Goal: Information Seeking & Learning: Learn about a topic

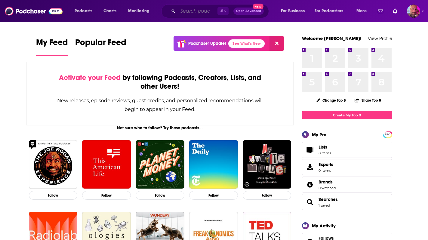
click at [197, 8] on input "Search podcasts, credits, & more..." at bounding box center [198, 11] width 40 height 10
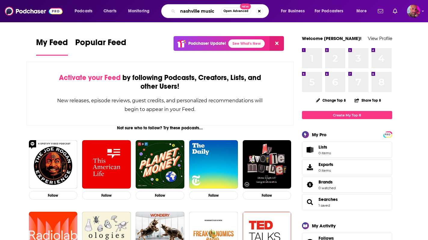
type input "nashville music"
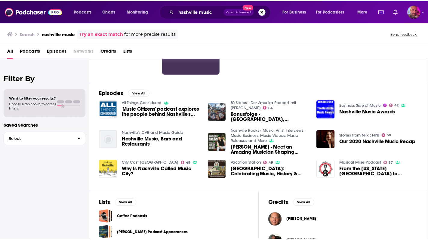
scroll to position [61, 0]
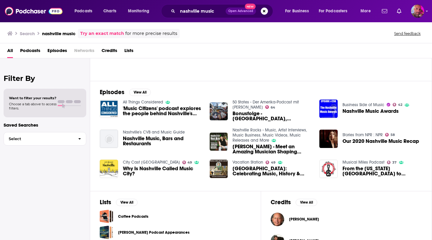
click at [144, 144] on span "Nashville Music, Bars and Restaurants" at bounding box center [163, 141] width 80 height 10
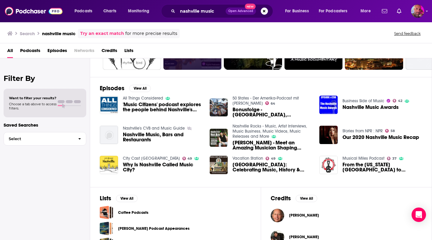
scroll to position [99, 0]
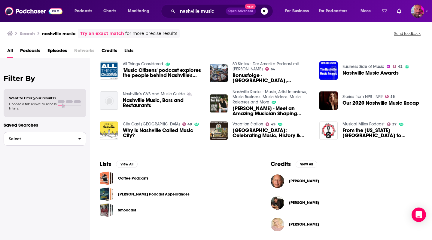
click at [64, 140] on span "Select" at bounding box center [38, 139] width 69 height 4
click at [56, 153] on span "[PERSON_NAME]" at bounding box center [37, 151] width 58 height 4
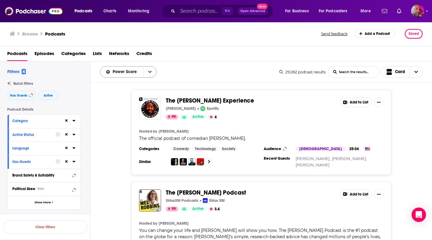
click at [151, 71] on button "open menu" at bounding box center [150, 71] width 13 height 11
click at [133, 85] on div "By Rating" at bounding box center [128, 83] width 56 height 10
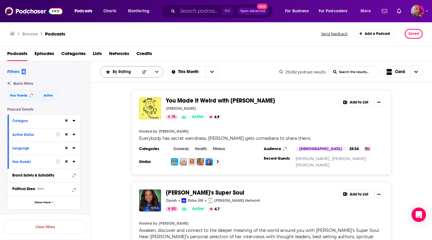
click at [157, 72] on icon "open menu" at bounding box center [157, 72] width 4 height 2
click at [157, 72] on icon "close menu" at bounding box center [157, 72] width 4 height 4
click at [143, 71] on icon "Sort Direction" at bounding box center [144, 72] width 4 height 4
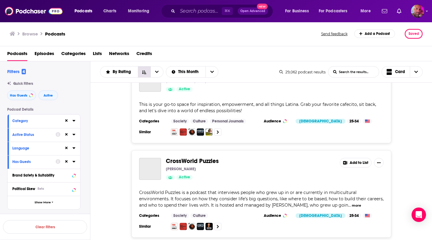
scroll to position [400, 0]
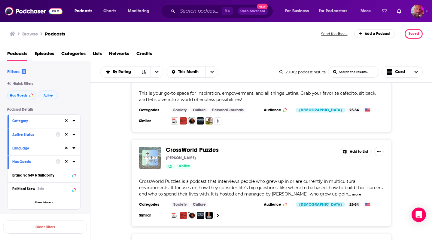
click at [74, 134] on icon at bounding box center [73, 135] width 3 height 2
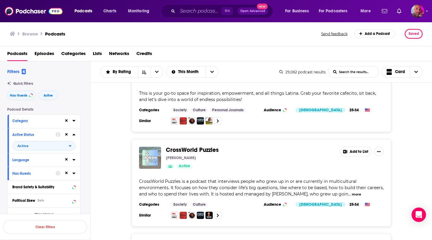
click at [73, 134] on icon at bounding box center [73, 135] width 3 height 2
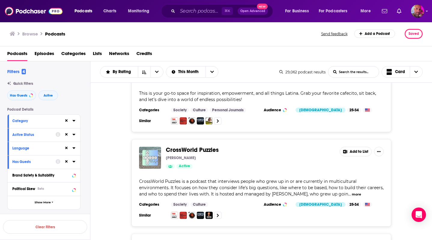
click at [74, 122] on icon at bounding box center [73, 120] width 3 height 5
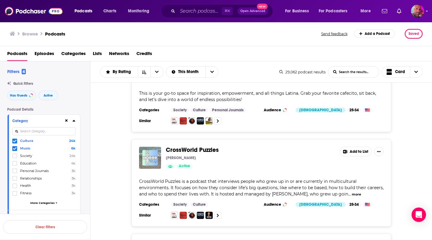
click at [74, 122] on icon at bounding box center [73, 120] width 3 height 5
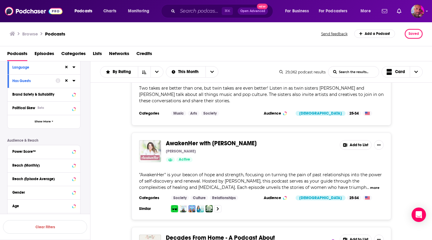
scroll to position [2126, 0]
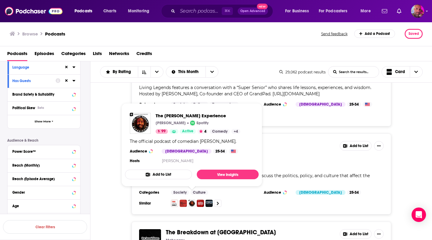
scroll to position [3636, 0]
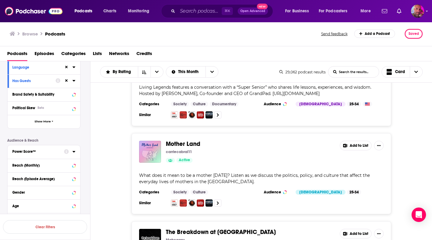
click at [73, 150] on icon at bounding box center [73, 151] width 3 height 5
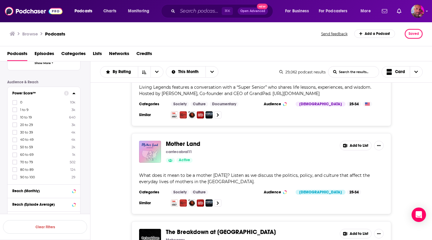
scroll to position [139, 0]
click at [15, 124] on icon at bounding box center [15, 124] width 4 height 3
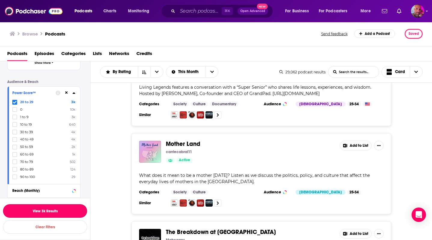
click at [48, 214] on button "View 3k Results" at bounding box center [45, 211] width 84 height 14
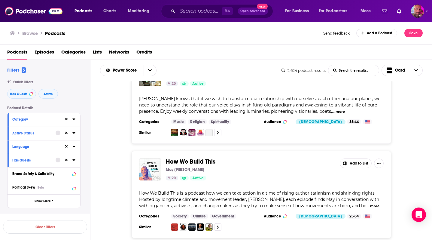
click at [74, 121] on icon at bounding box center [73, 119] width 3 height 5
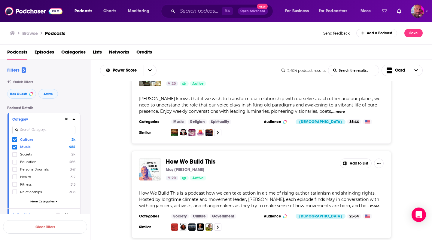
click at [74, 121] on icon at bounding box center [73, 119] width 3 height 5
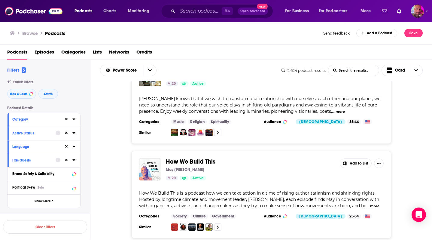
click at [73, 120] on icon at bounding box center [73, 119] width 3 height 2
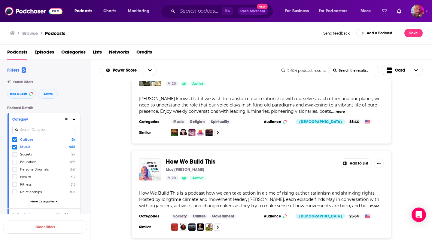
click at [15, 140] on icon at bounding box center [15, 139] width 4 height 3
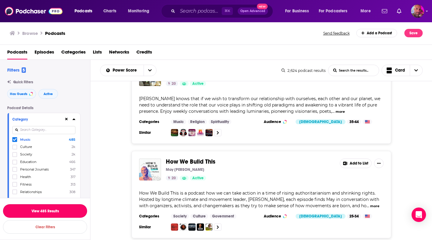
click at [57, 212] on button "View 485 Results" at bounding box center [45, 211] width 84 height 14
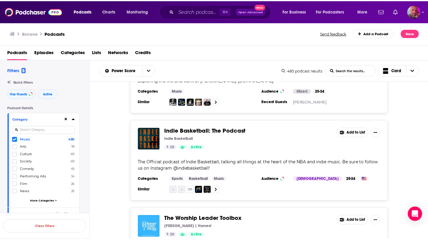
scroll to position [245, 0]
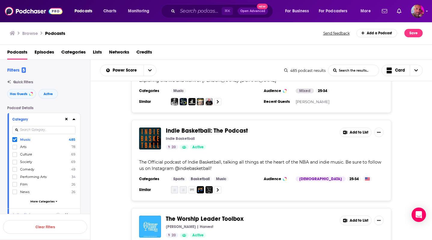
click at [199, 127] on span "Indie Basketball: The Podcast" at bounding box center [207, 131] width 82 height 8
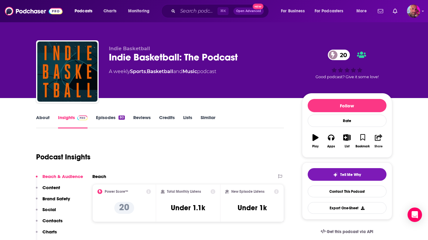
click at [377, 140] on icon "button" at bounding box center [378, 137] width 8 height 7
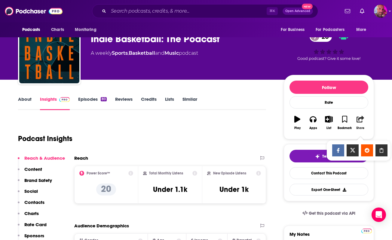
scroll to position [26, 0]
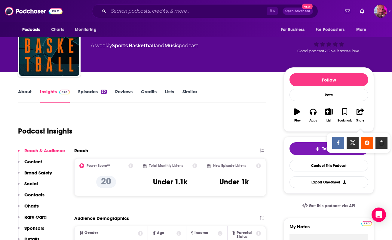
click at [91, 92] on link "Episodes 80" at bounding box center [92, 96] width 29 height 14
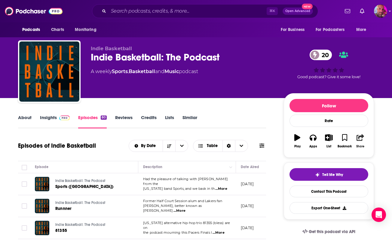
click at [363, 140] on icon "button" at bounding box center [360, 137] width 8 height 7
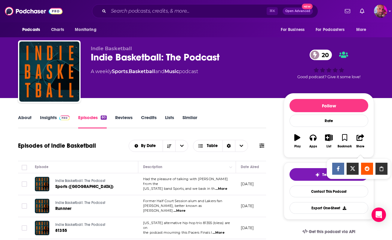
click at [384, 170] on icon "Show Share dropdown" at bounding box center [381, 168] width 12 height 5
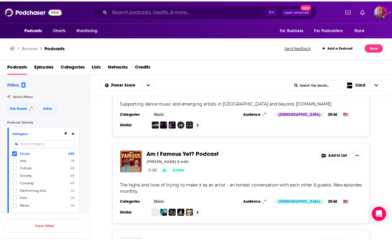
scroll to position [593, 0]
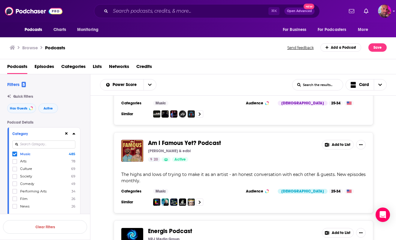
click at [210, 160] on div "Am I Famous Yet? Podcast Zach Said & edbl 20 Active Add to List The highs and l…" at bounding box center [244, 172] width 260 height 81
click at [206, 139] on span "Am I Famous Yet? Podcast" at bounding box center [184, 143] width 73 height 8
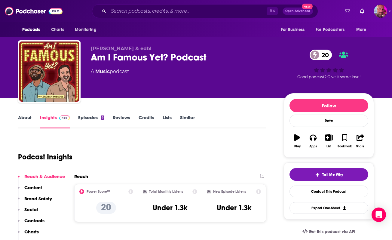
click at [98, 117] on link "Episodes 6" at bounding box center [91, 121] width 26 height 14
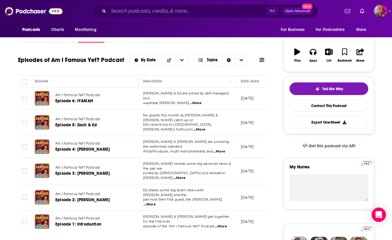
scroll to position [111, 0]
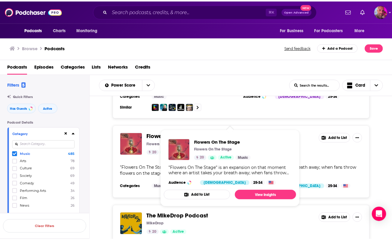
scroll to position [1070, 0]
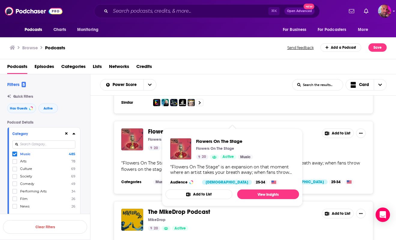
click at [164, 128] on span "Flowers On The Stage" at bounding box center [177, 132] width 59 height 8
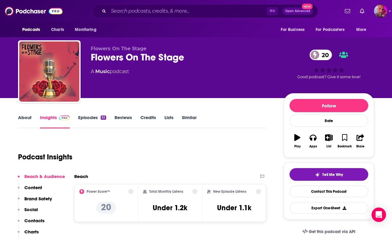
click at [86, 116] on link "Episodes 52" at bounding box center [92, 121] width 28 height 14
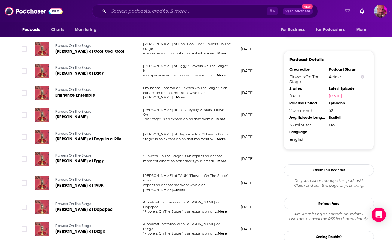
scroll to position [467, 0]
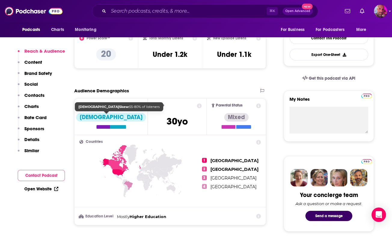
scroll to position [154, 0]
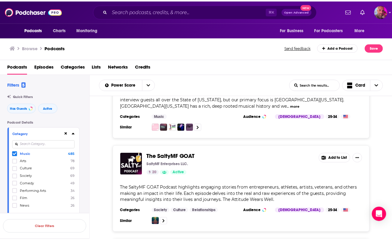
scroll to position [1613, 0]
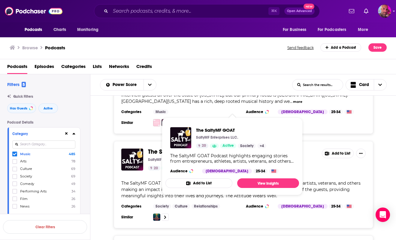
click at [160, 148] on span "The SaltyMF GOAT" at bounding box center [172, 152] width 49 height 8
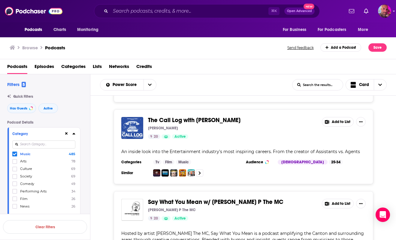
scroll to position [2121, 0]
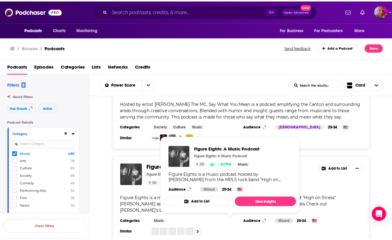
scroll to position [2219, 0]
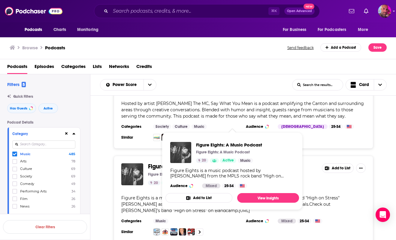
click at [178, 163] on span "Figure Eights: A Music Podcast" at bounding box center [189, 167] width 83 height 8
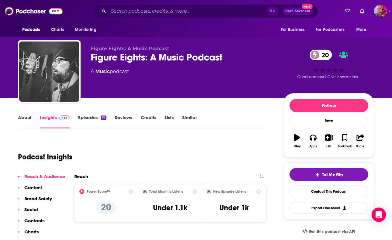
click at [89, 119] on link "Episodes 78" at bounding box center [92, 121] width 28 height 14
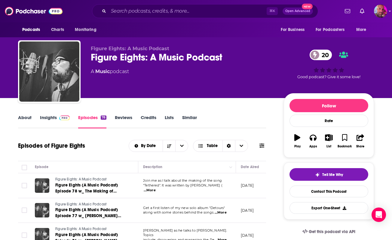
click at [296, 142] on button "Play" at bounding box center [297, 141] width 16 height 22
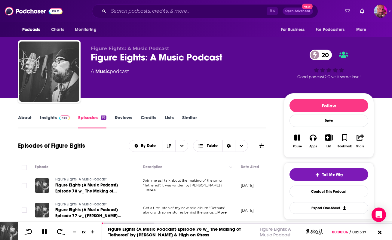
click at [359, 137] on icon "button" at bounding box center [360, 137] width 8 height 7
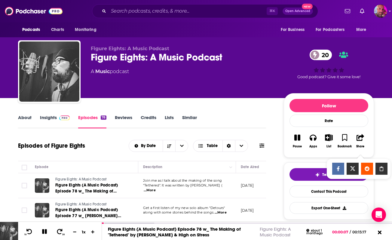
click at [382, 169] on icon "Show Share dropdown" at bounding box center [381, 168] width 12 height 5
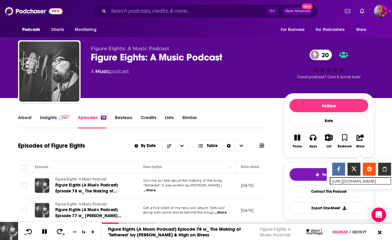
scroll to position [84, 0]
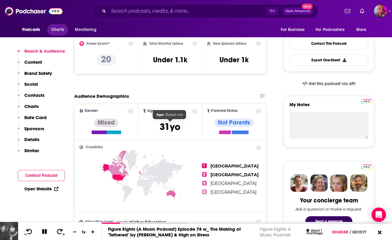
scroll to position [148, 0]
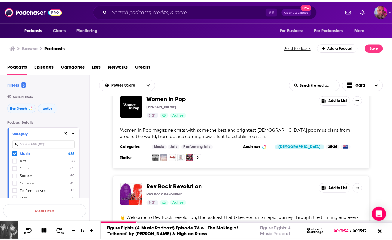
scroll to position [3038, 0]
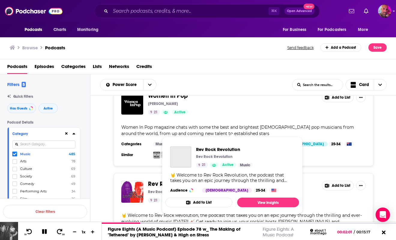
click at [189, 180] on span "Rev Rock Revolution" at bounding box center [176, 184] width 56 height 8
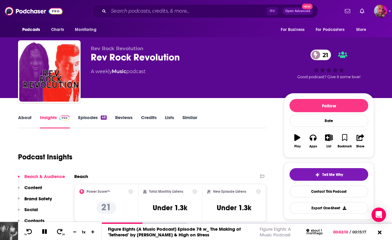
click at [92, 117] on link "Episodes 48" at bounding box center [92, 121] width 29 height 14
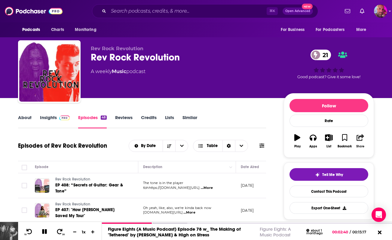
click at [363, 140] on icon "button" at bounding box center [360, 137] width 8 height 7
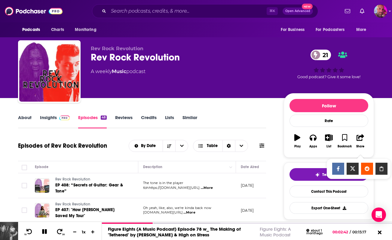
click at [384, 167] on icon "Show Share dropdown" at bounding box center [381, 168] width 12 height 5
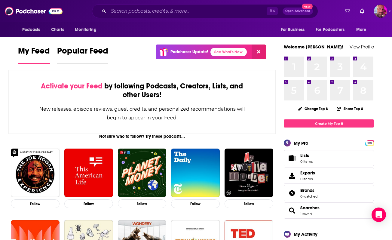
click at [80, 53] on span "Popular Feed" at bounding box center [82, 53] width 51 height 14
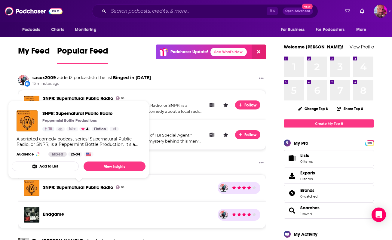
click at [95, 187] on span "SNPR: Supernatural Public Radio" at bounding box center [78, 187] width 70 height 6
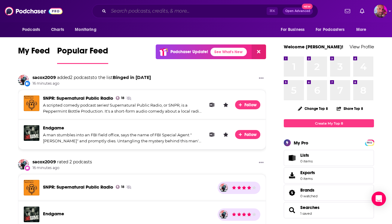
click at [145, 11] on input "Search podcasts, credits, & more..." at bounding box center [187, 11] width 158 height 10
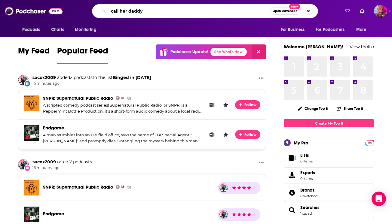
type input "call her daddy"
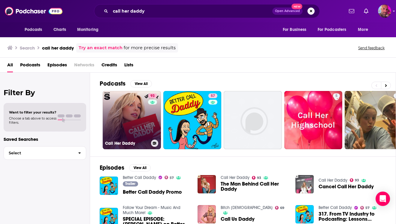
click at [138, 103] on link "93 Call Her Daddy" at bounding box center [132, 120] width 58 height 58
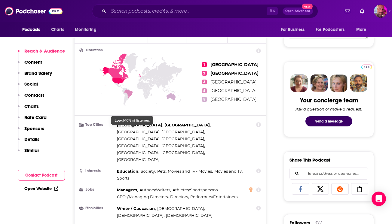
scroll to position [250, 0]
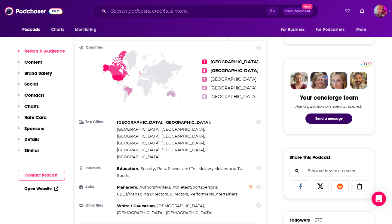
click at [174, 222] on button "Show More" at bounding box center [169, 227] width 181 height 11
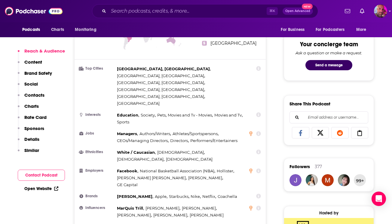
scroll to position [0, 0]
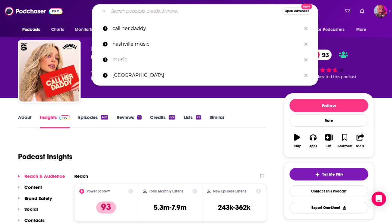
click at [158, 13] on input "Search podcasts, credits, & more..." at bounding box center [194, 11] width 173 height 10
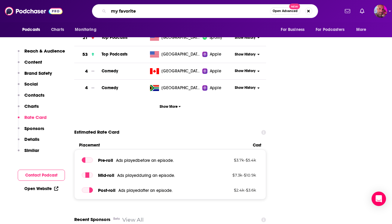
scroll to position [1112, 0]
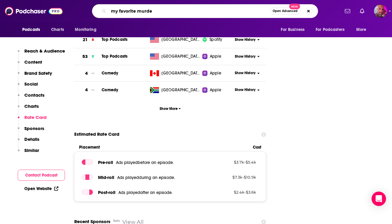
type input "my favorite murder"
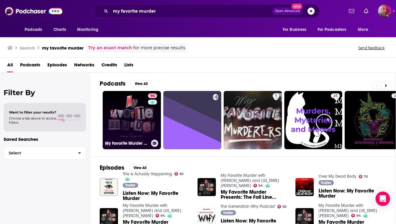
click at [139, 113] on link "94 My Favorite Murder with [PERSON_NAME] and [US_STATE][PERSON_NAME]" at bounding box center [132, 120] width 58 height 58
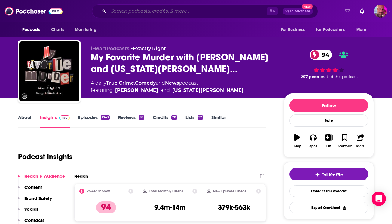
click at [162, 14] on input "Search podcasts, credits, & more..." at bounding box center [187, 11] width 158 height 10
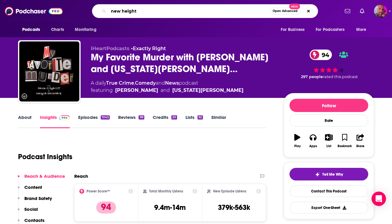
type input "new heights"
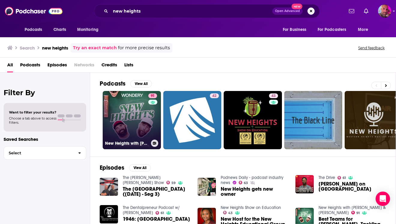
click at [136, 117] on link "91 [GEOGRAPHIC_DATA] with [PERSON_NAME] & [PERSON_NAME]" at bounding box center [132, 120] width 58 height 58
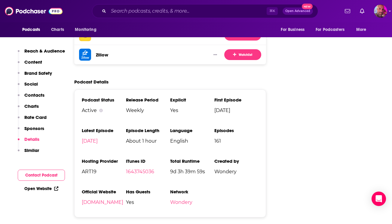
scroll to position [1283, 0]
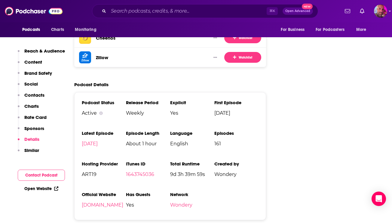
drag, startPoint x: 247, startPoint y: 135, endPoint x: 204, endPoint y: 134, distance: 43.0
click at [204, 134] on ul "Podcast Status Active Release Period Weekly Explicit Yes First Episode [DATE] L…" at bounding box center [170, 156] width 177 height 113
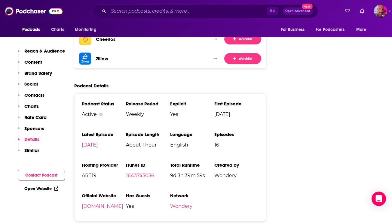
scroll to position [1282, 0]
drag, startPoint x: 209, startPoint y: 132, endPoint x: 219, endPoint y: 132, distance: 9.3
click at [218, 132] on ul "Podcast Status Active Release Period Weekly Explicit Yes First Episode [DATE] L…" at bounding box center [170, 157] width 177 height 113
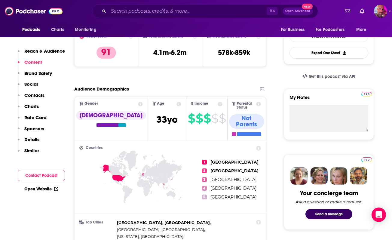
scroll to position [0, 0]
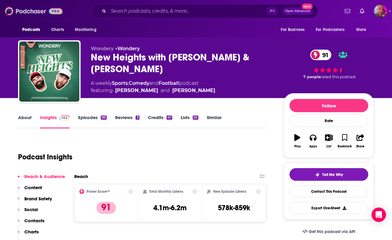
click at [26, 14] on img at bounding box center [34, 10] width 58 height 11
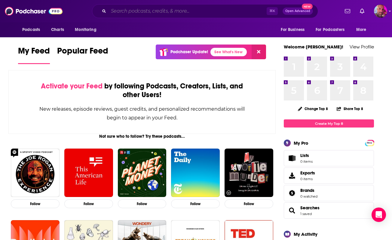
click at [175, 14] on input "Search podcasts, credits, & more..." at bounding box center [187, 11] width 158 height 10
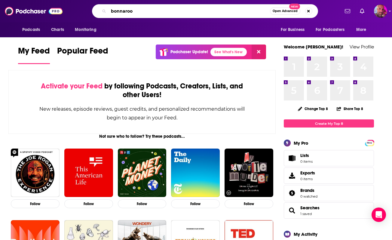
type input "bonnaroo"
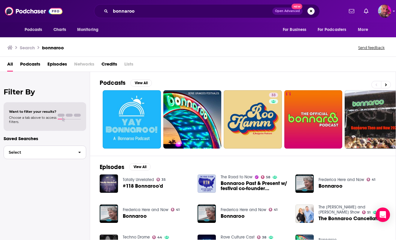
click at [76, 150] on span "button" at bounding box center [79, 152] width 13 height 13
click at [144, 81] on button "View All" at bounding box center [141, 82] width 22 height 7
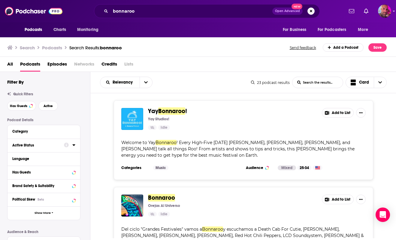
click at [34, 146] on div "Active Status" at bounding box center [36, 145] width 48 height 4
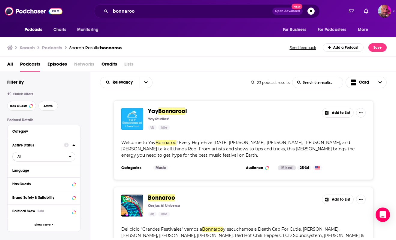
click at [46, 157] on span "All" at bounding box center [41, 156] width 56 height 8
click at [47, 177] on span "Active" at bounding box center [31, 176] width 33 height 3
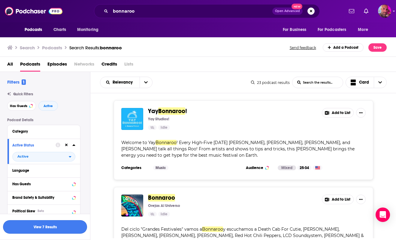
click at [59, 225] on button "View 7 Results" at bounding box center [45, 227] width 84 height 14
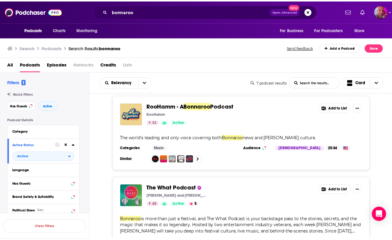
scroll to position [5, 0]
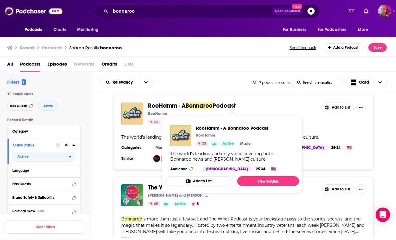
click at [166, 105] on span "RooHamm - A" at bounding box center [167, 106] width 38 height 8
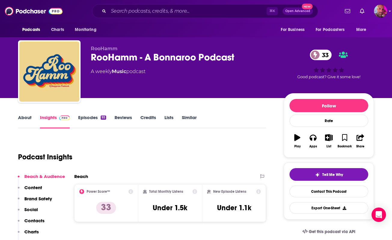
click at [96, 117] on link "Episodes 93" at bounding box center [92, 121] width 28 height 14
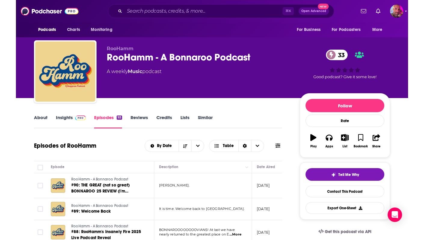
scroll to position [2, 0]
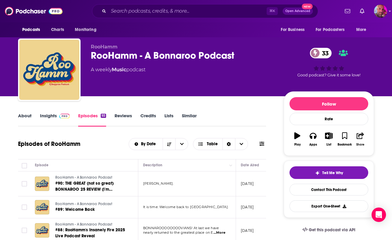
click at [360, 137] on icon "button" at bounding box center [360, 135] width 8 height 7
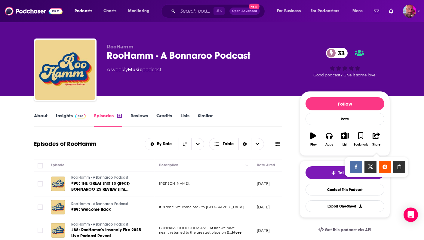
click at [391, 166] on icon "Show Share dropdown" at bounding box center [399, 166] width 4 height 5
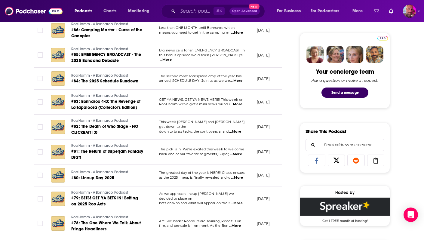
scroll to position [0, 0]
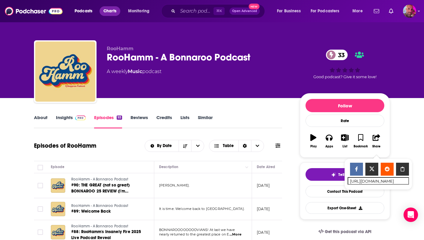
click at [114, 11] on span "Charts" at bounding box center [109, 11] width 13 height 8
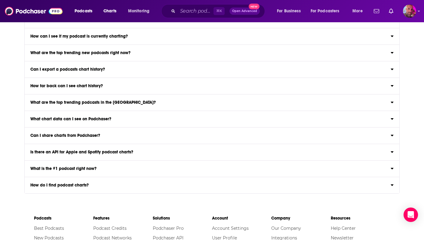
scroll to position [779, 0]
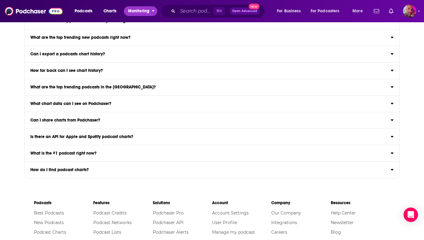
click at [147, 12] on span "Monitoring" at bounding box center [138, 11] width 21 height 8
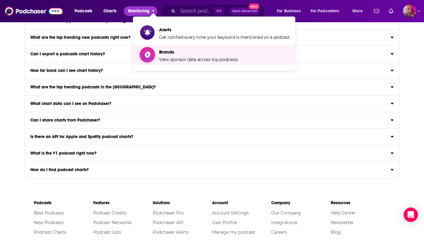
click at [173, 54] on span "Brands" at bounding box center [198, 52] width 79 height 6
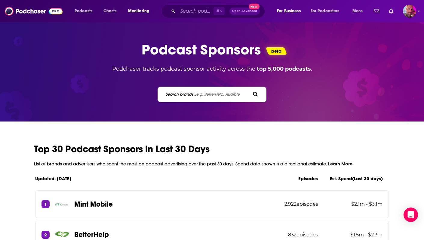
click at [228, 96] on span "e.g. BetterHelp, Audible" at bounding box center [218, 94] width 44 height 5
click at [219, 96] on input "Search brands... e.g. BetterHelp, Audible" at bounding box center [192, 94] width 54 height 6
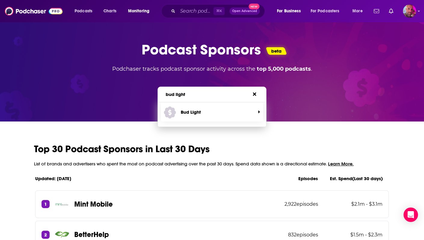
type input "bud light"
click at [225, 120] on span "Bud Light" at bounding box center [210, 112] width 92 height 16
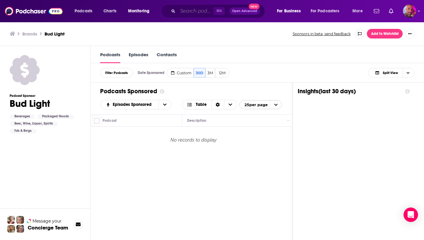
click at [189, 10] on input "Search podcasts, credits, & more..." at bounding box center [196, 11] width 36 height 10
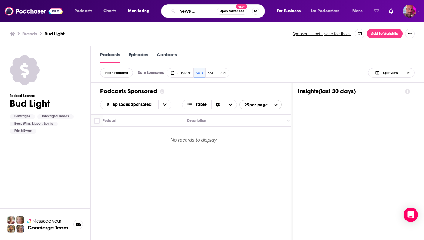
type input "good news movement"
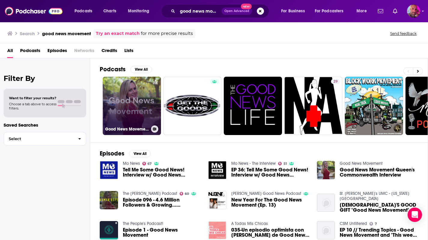
click at [132, 89] on link "Good News Movement" at bounding box center [132, 106] width 58 height 58
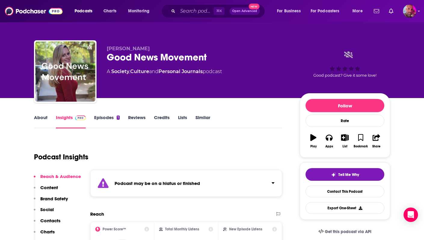
click at [115, 116] on link "Episodes 1" at bounding box center [107, 121] width 26 height 14
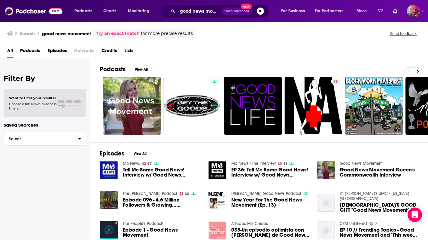
scroll to position [82, 0]
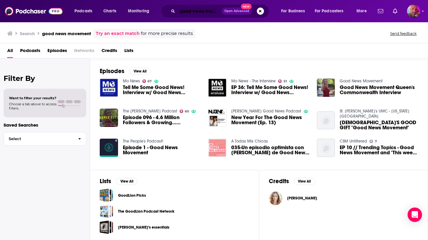
click at [194, 9] on input "good news movement" at bounding box center [200, 11] width 44 height 10
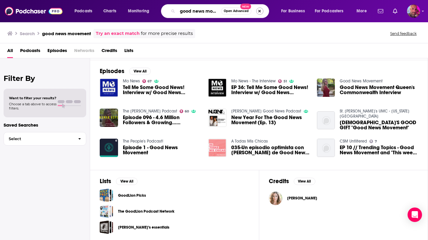
scroll to position [0, 11]
drag, startPoint x: 205, startPoint y: 12, endPoint x: 257, endPoint y: 12, distance: 52.0
click at [257, 12] on div "good news movement Open Advanced New" at bounding box center [215, 11] width 108 height 14
type input "good news"
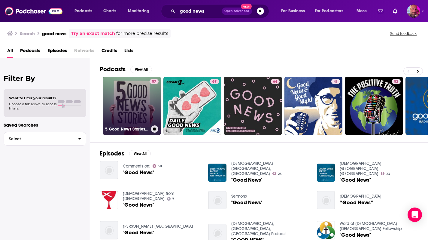
click at [146, 106] on link "57 5 Good News Stories (Five Good News Stories)" at bounding box center [132, 106] width 58 height 58
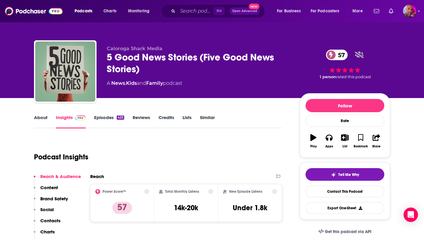
click at [111, 117] on link "Episodes 425" at bounding box center [109, 121] width 30 height 14
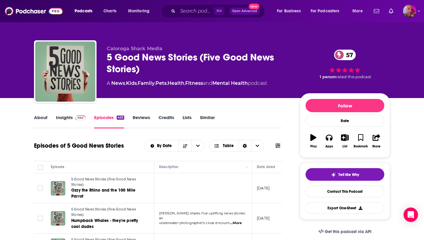
scroll to position [69, 0]
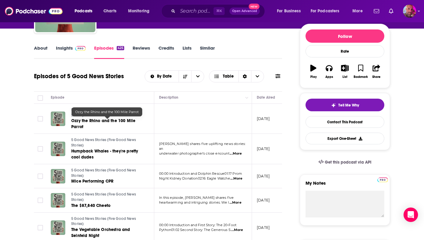
click at [94, 121] on span "Ozzy the Rhino and the 100 Mile Parrot" at bounding box center [103, 123] width 64 height 11
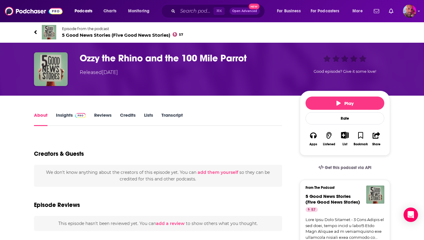
click at [35, 28] on link "Episode from the podcast 5 Good News Stories (Five Good News Stories) 57" at bounding box center [123, 32] width 178 height 14
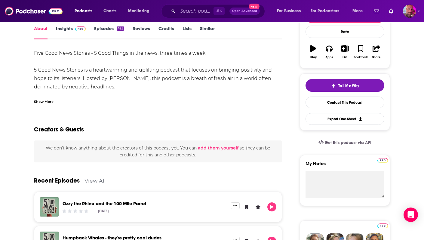
scroll to position [148, 0]
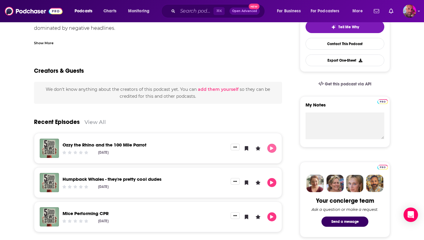
click at [270, 148] on icon "Play" at bounding box center [271, 148] width 3 height 4
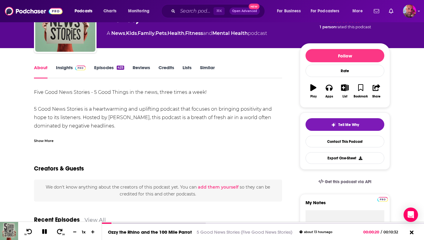
scroll to position [0, 0]
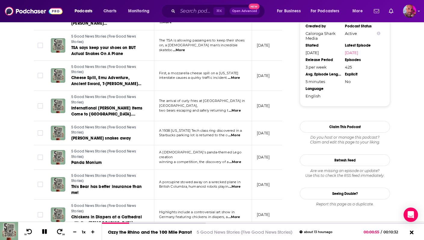
scroll to position [669, 0]
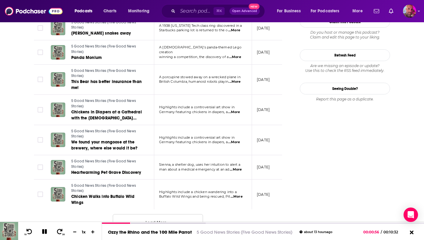
click at [180, 216] on button "Load More ..." at bounding box center [158, 222] width 90 height 16
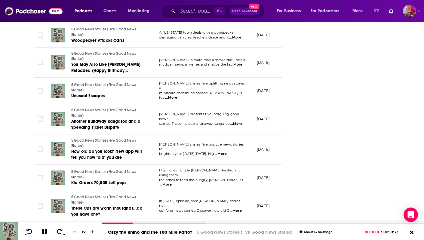
scroll to position [1352, 0]
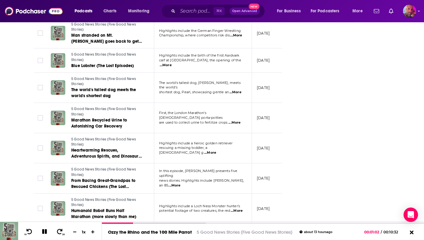
click at [178, 228] on button "Load More ..." at bounding box center [158, 236] width 90 height 16
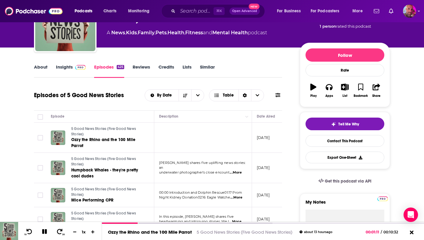
scroll to position [51, 0]
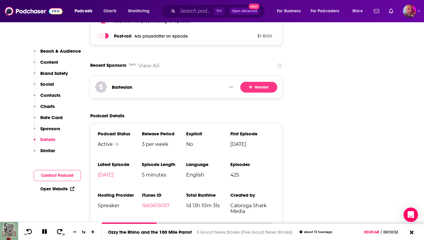
scroll to position [1025, 0]
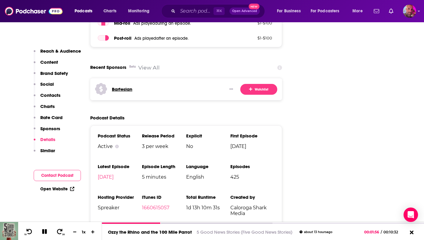
click at [123, 86] on h3 "Bartesian" at bounding box center [122, 89] width 20 height 6
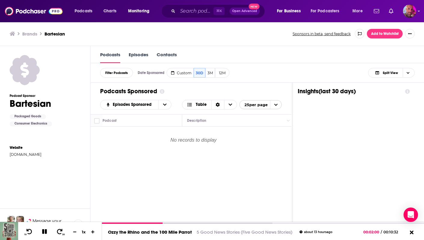
scroll to position [0, 0]
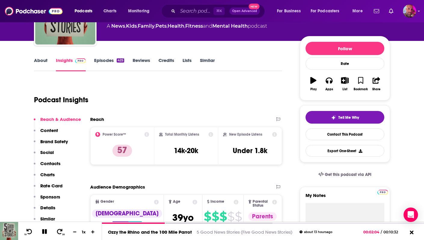
scroll to position [62, 0]
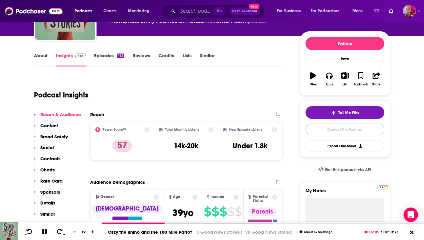
drag, startPoint x: 336, startPoint y: 130, endPoint x: 333, endPoint y: 139, distance: 9.8
click at [336, 130] on link "Contact This Podcast" at bounding box center [344, 129] width 79 height 12
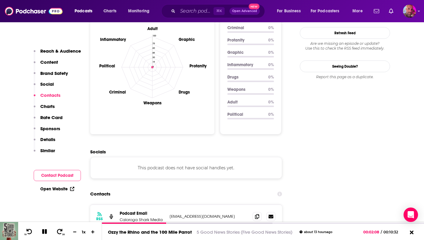
scroll to position [567, 0]
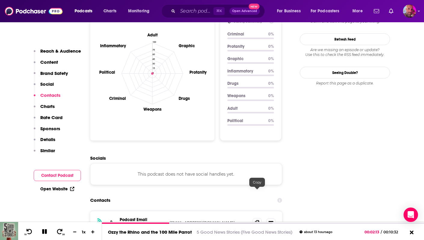
click at [255, 220] on icon at bounding box center [257, 222] width 4 height 5
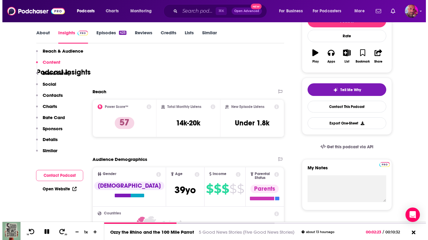
scroll to position [0, 0]
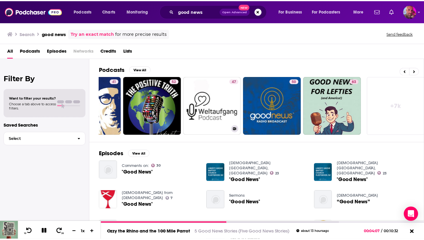
scroll to position [0, 224]
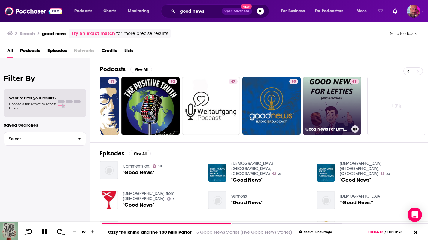
click at [325, 103] on link "63 Good News For Lefties (and America!) - Daily News for Democracy" at bounding box center [332, 106] width 58 height 58
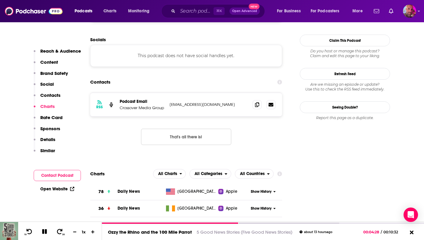
scroll to position [540, 0]
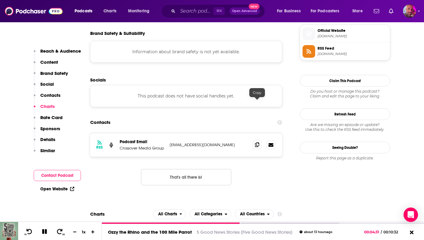
click at [259, 140] on span at bounding box center [256, 144] width 9 height 9
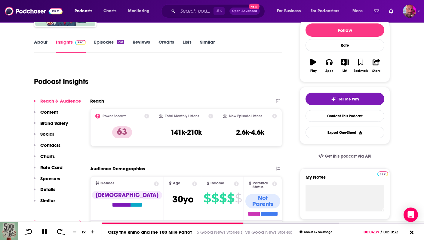
scroll to position [76, 0]
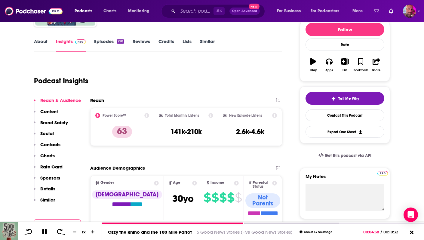
click at [112, 40] on link "Episodes 298" at bounding box center [109, 45] width 30 height 14
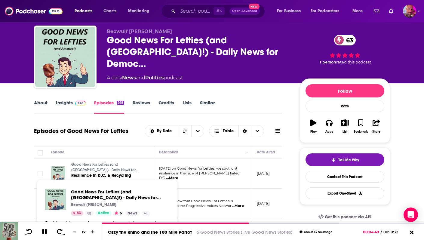
scroll to position [77, 0]
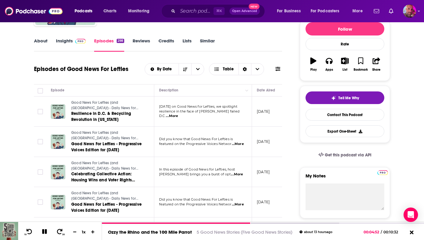
click at [312, 62] on icon "button" at bounding box center [313, 60] width 6 height 7
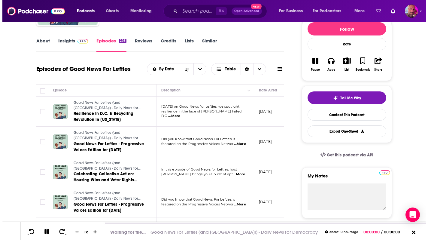
scroll to position [0, 0]
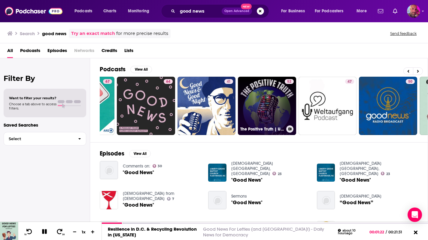
scroll to position [0, 224]
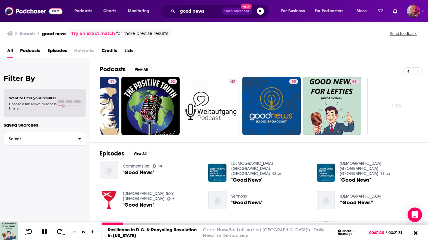
click at [43, 230] on icon at bounding box center [44, 231] width 5 height 5
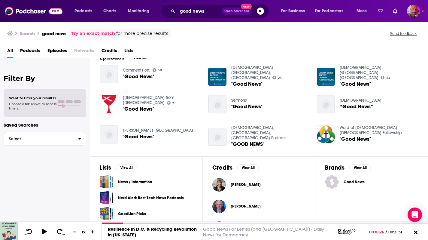
scroll to position [99, 0]
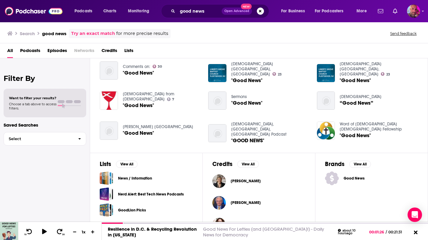
click at [57, 51] on span "Episodes" at bounding box center [57, 52] width 20 height 12
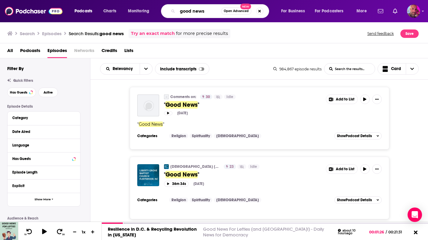
drag, startPoint x: 210, startPoint y: 11, endPoint x: 165, endPoint y: 6, distance: 46.0
click at [165, 6] on div "good news Open Advanced New" at bounding box center [215, 11] width 108 height 14
type input "dental lab"
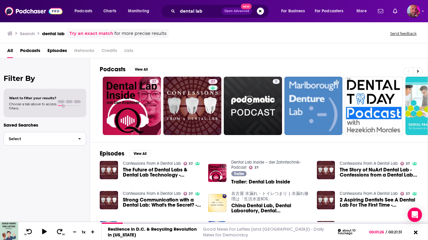
click at [80, 136] on span "button" at bounding box center [79, 138] width 13 height 13
click at [65, 69] on div "Filter By Want to filter your results? Choose a tab above to access filters. Sa…" at bounding box center [45, 178] width 90 height 240
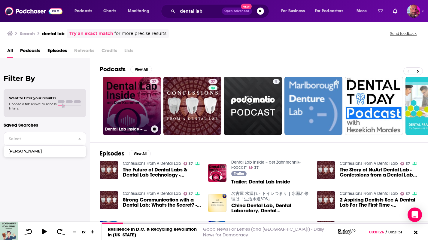
click at [152, 111] on div "37" at bounding box center [154, 102] width 9 height 46
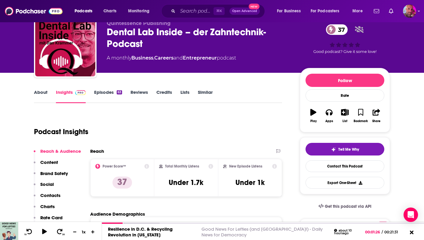
scroll to position [27, 0]
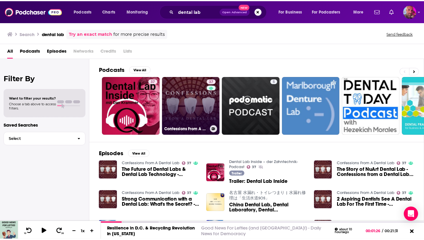
scroll to position [11, 0]
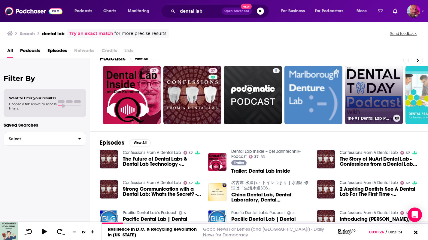
click at [360, 89] on link "The #1 Dental Lab Podcast" at bounding box center [374, 95] width 58 height 58
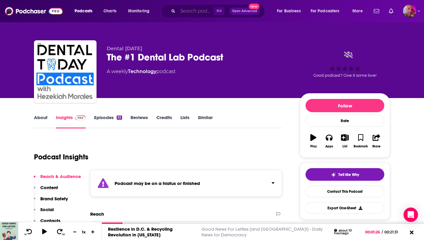
click at [190, 11] on input "Search podcasts, credits, & more..." at bounding box center [196, 11] width 36 height 10
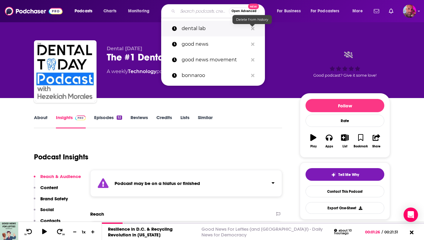
click at [253, 27] on icon "Search podcasts, credits, & more..." at bounding box center [252, 28] width 3 height 3
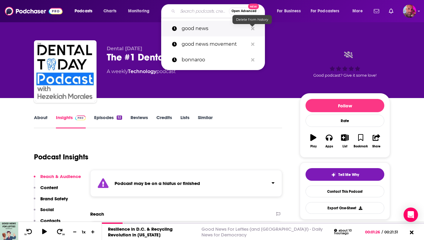
click at [253, 28] on icon "Search podcasts, credits, & more..." at bounding box center [252, 28] width 3 height 3
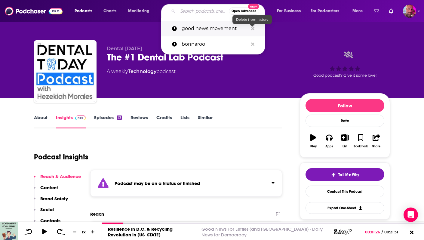
click at [253, 28] on icon "Search podcasts, credits, & more..." at bounding box center [252, 28] width 3 height 3
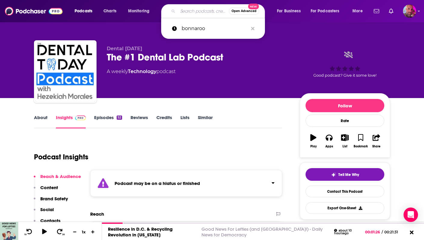
click at [205, 10] on input "Search podcasts, credits, & more..." at bounding box center [203, 11] width 51 height 10
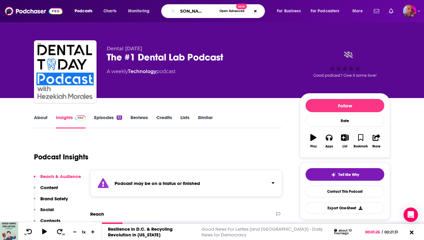
type input "sasha der avanessian"
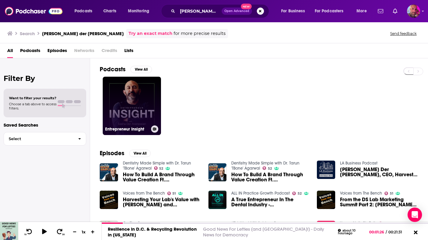
click at [146, 91] on link "Entrepreneur Insight" at bounding box center [132, 106] width 58 height 58
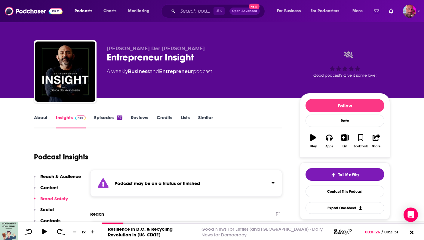
click at [113, 119] on link "Episodes 47" at bounding box center [108, 121] width 28 height 14
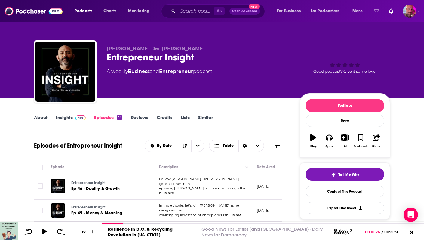
scroll to position [68, 0]
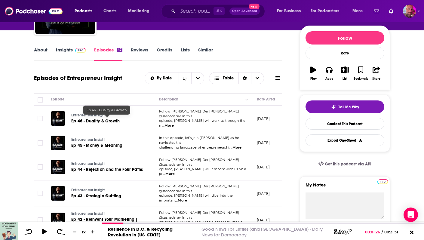
click at [114, 118] on span "Ep 46 - Duality & Growth" at bounding box center [95, 120] width 48 height 5
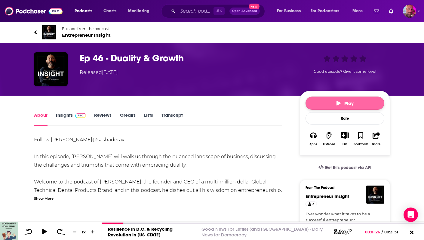
click at [334, 105] on button "Play" at bounding box center [344, 102] width 79 height 13
